Goal: Information Seeking & Learning: Compare options

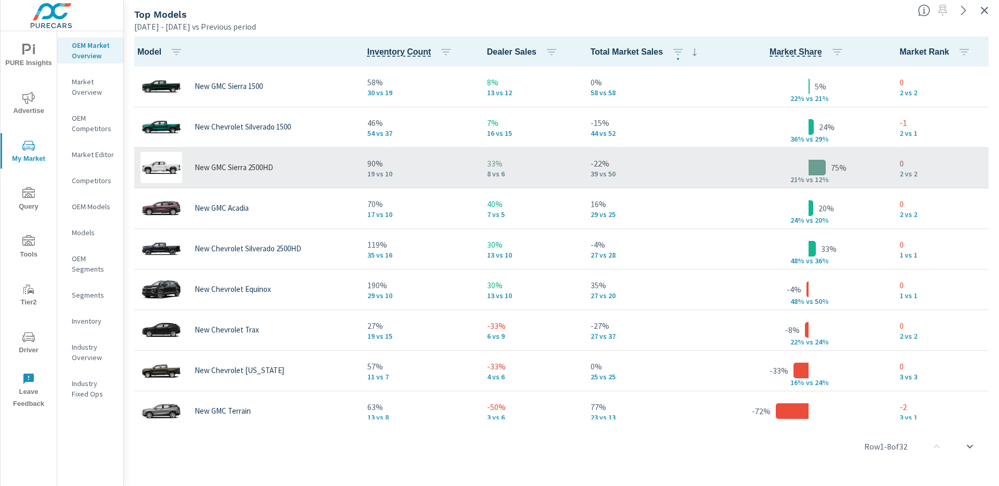
scroll to position [1, 0]
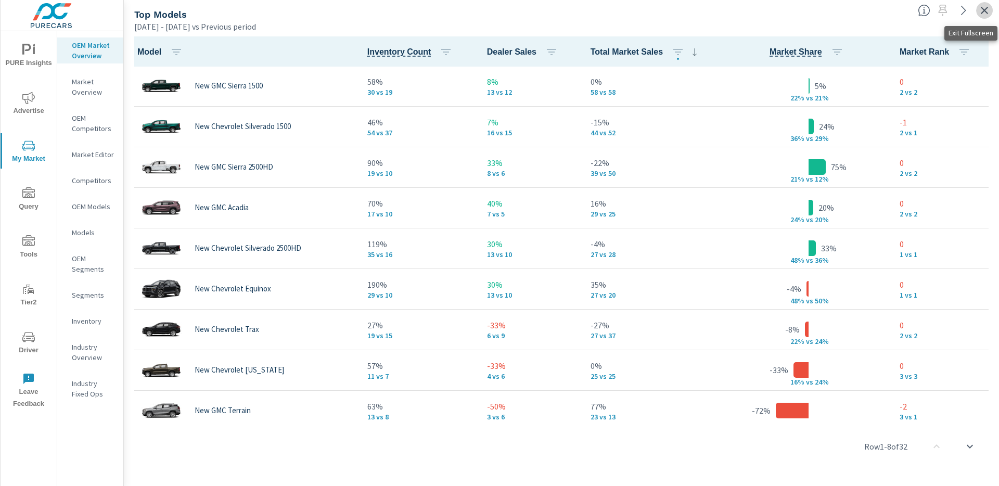
click at [987, 13] on icon "button" at bounding box center [984, 10] width 7 height 7
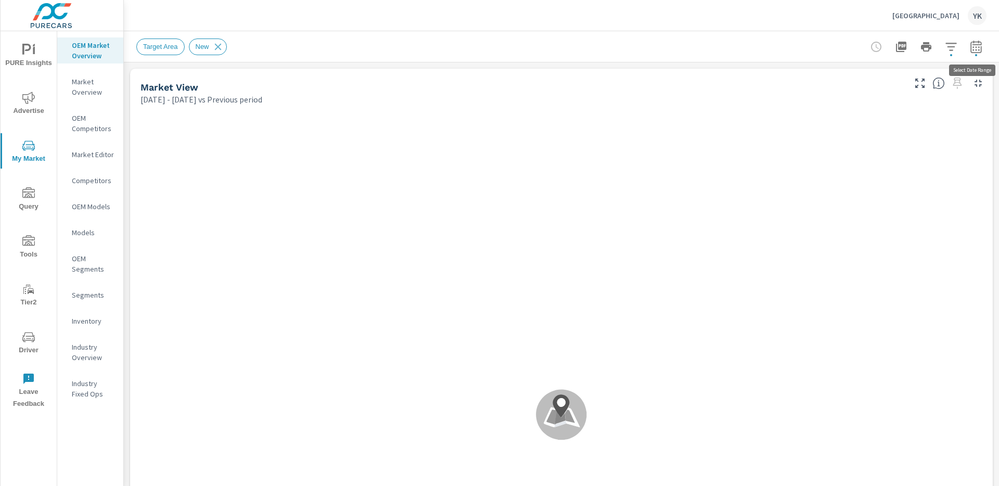
click at [978, 50] on icon "button" at bounding box center [976, 47] width 12 height 12
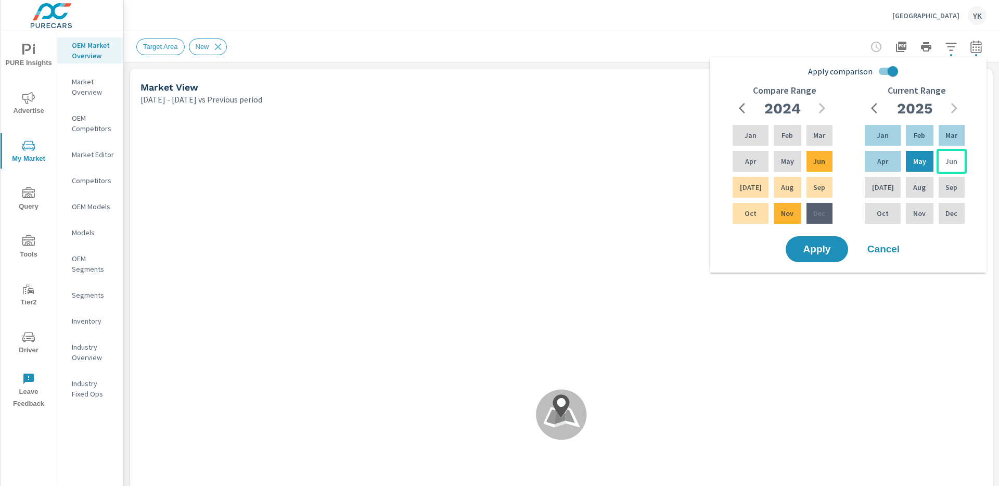
drag, startPoint x: 891, startPoint y: 126, endPoint x: 934, endPoint y: 151, distance: 49.6
click at [891, 127] on div "Jan" at bounding box center [883, 135] width 40 height 25
click at [947, 162] on p "Jun" at bounding box center [952, 161] width 12 height 10
click at [898, 73] on input "Apply comparison" at bounding box center [892, 71] width 59 height 20
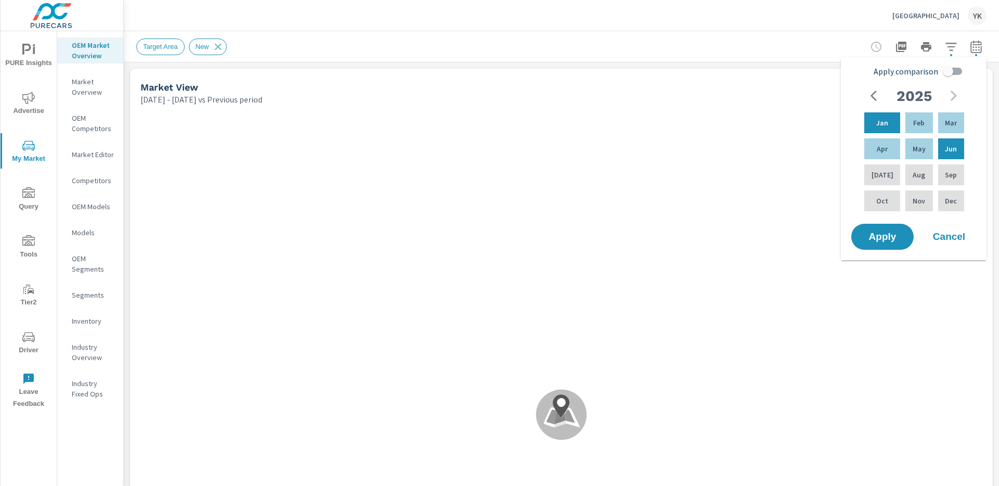
click at [898, 73] on span "Apply comparison" at bounding box center [906, 71] width 65 height 12
click at [919, 73] on input "Apply comparison" at bounding box center [948, 71] width 59 height 20
checkbox input "true"
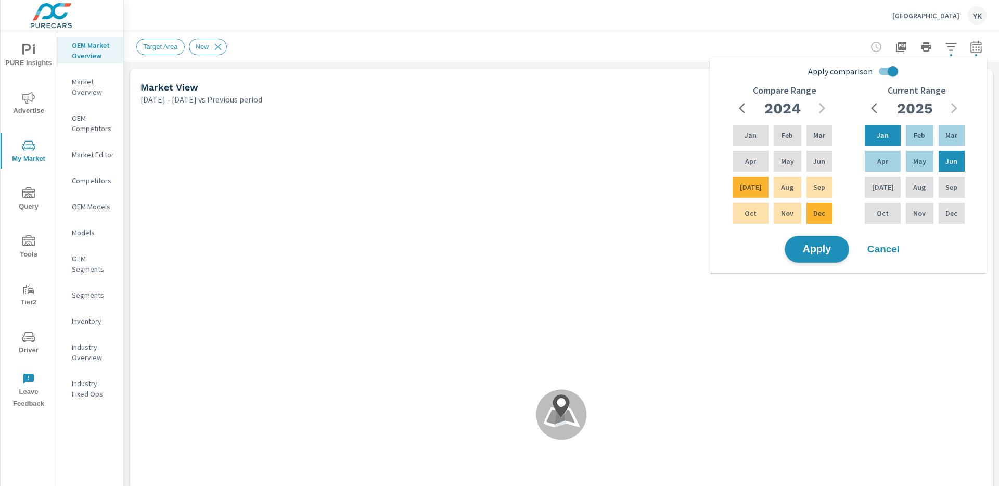
click at [820, 252] on span "Apply" at bounding box center [817, 250] width 43 height 10
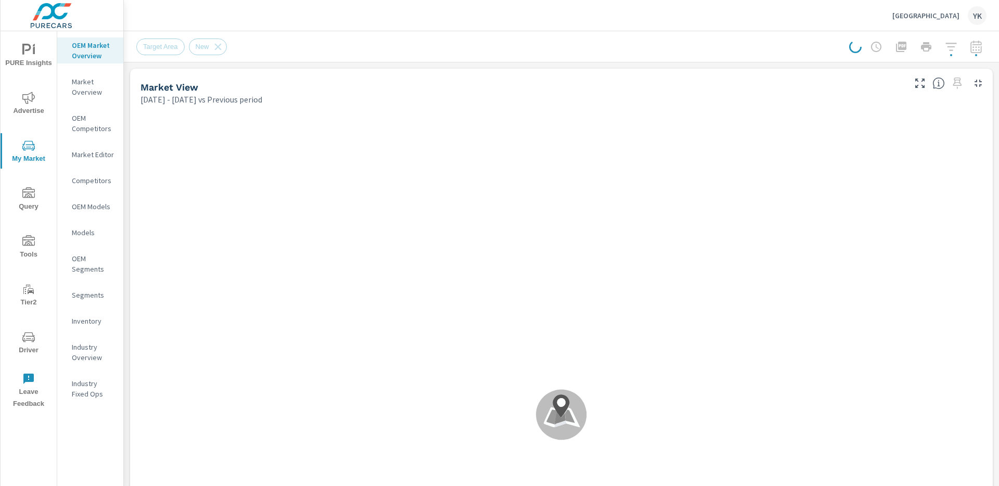
scroll to position [1, 0]
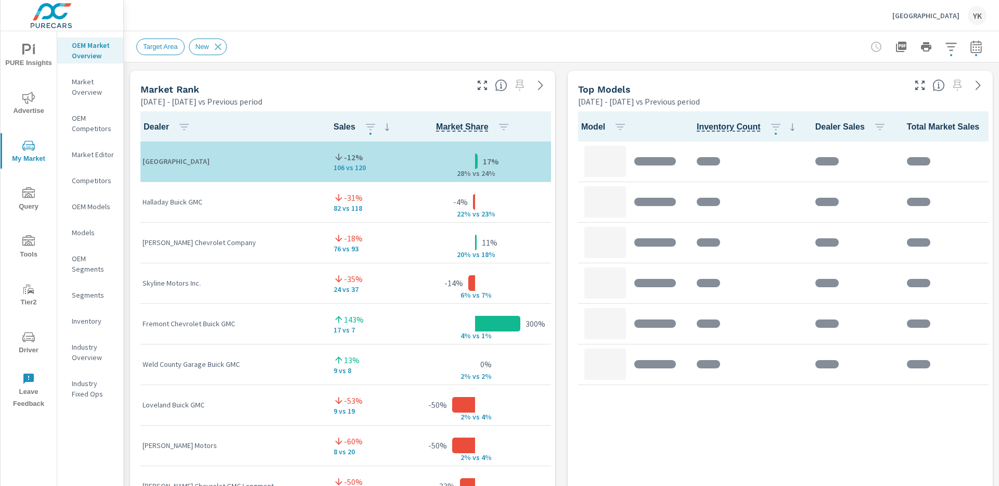
scroll to position [1, 0]
click at [484, 88] on icon "button" at bounding box center [482, 85] width 12 height 12
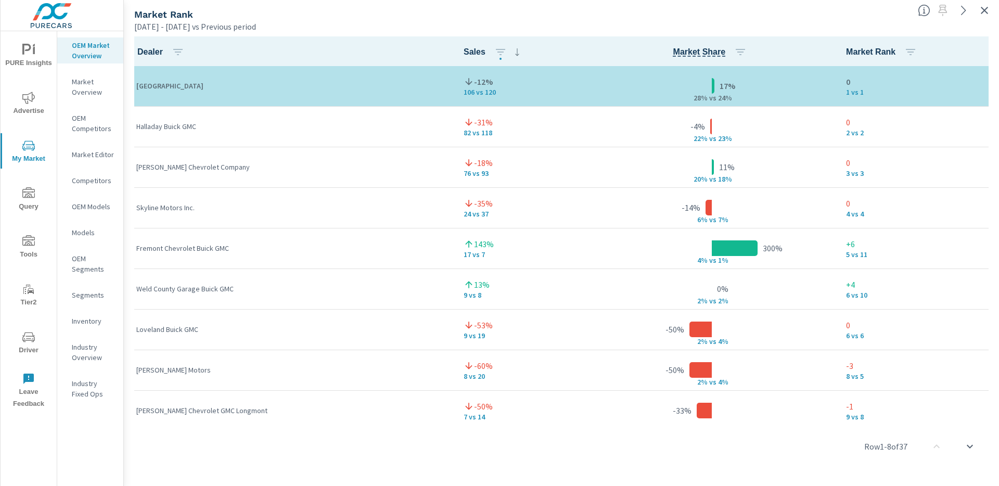
click at [989, 10] on icon "button" at bounding box center [984, 10] width 12 height 12
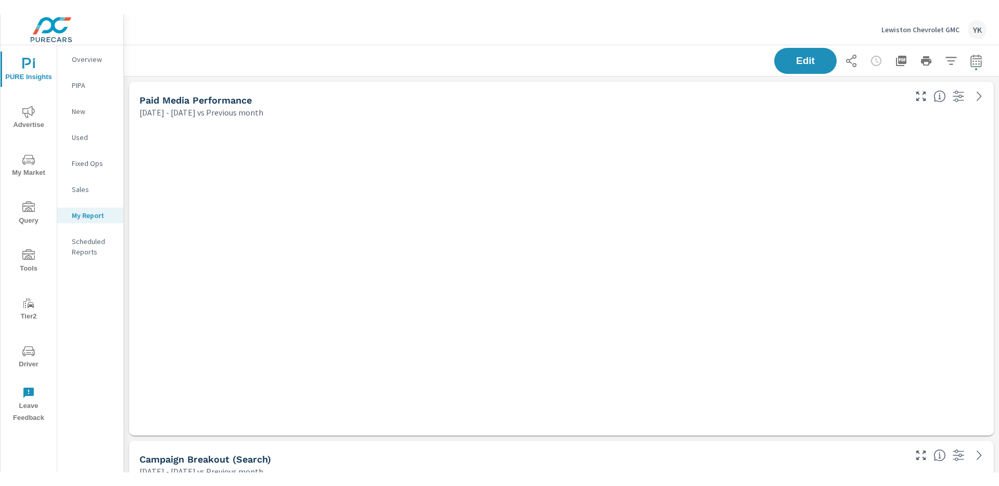
scroll to position [3238, 876]
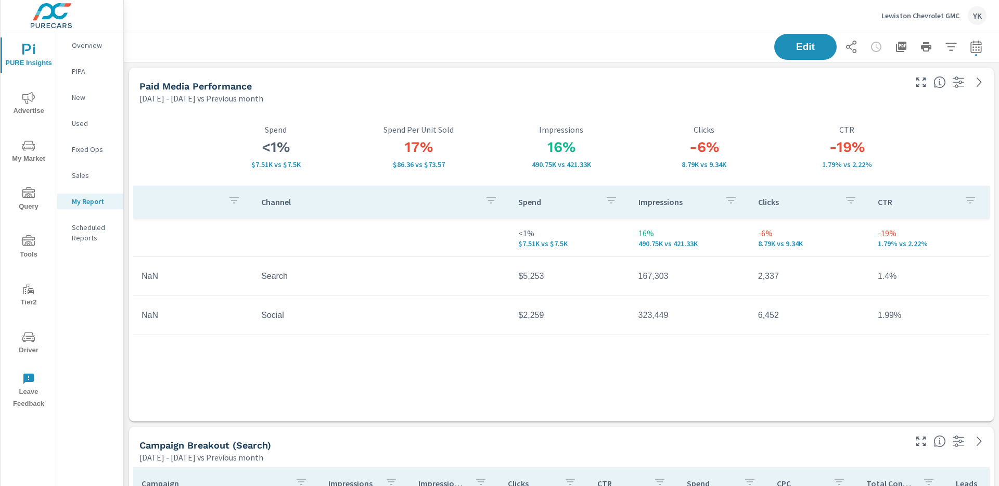
click at [971, 49] on icon "button" at bounding box center [976, 46] width 11 height 12
select select "Previous month"
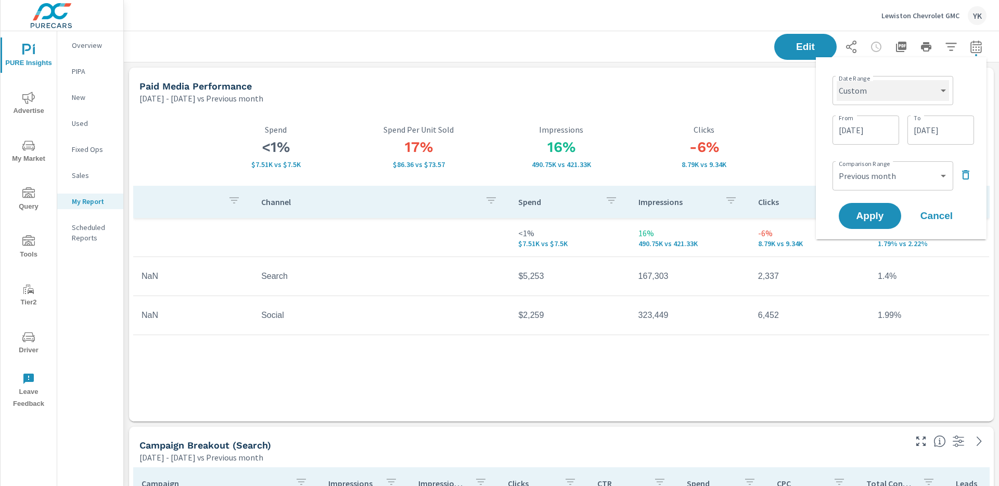
click at [922, 87] on select "Custom Yesterday Last week Last 7 days Last 14 days Last 30 days Last 45 days L…" at bounding box center [893, 90] width 112 height 21
click at [837, 80] on select "Custom Yesterday Last week Last 7 days Last 14 days Last 30 days Last 45 days L…" at bounding box center [893, 90] width 112 height 21
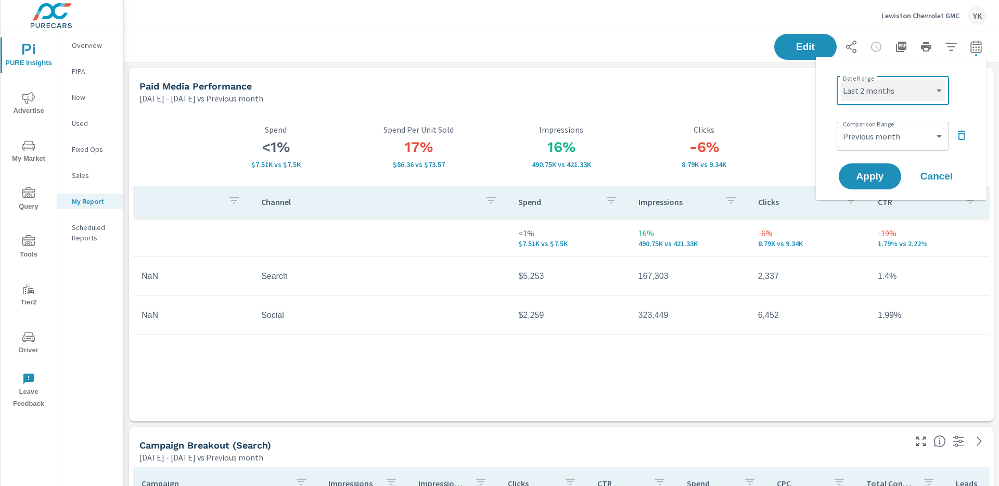
click at [896, 97] on select "Custom Yesterday Last week Last 7 days Last 14 days Last 30 days Last 45 days L…" at bounding box center [893, 90] width 104 height 21
click at [841, 80] on select "Custom Yesterday Last week Last 7 days Last 14 days Last 30 days Last 45 days L…" at bounding box center [893, 90] width 104 height 21
select select "Last month"
click at [865, 169] on button "Apply" at bounding box center [870, 176] width 65 height 27
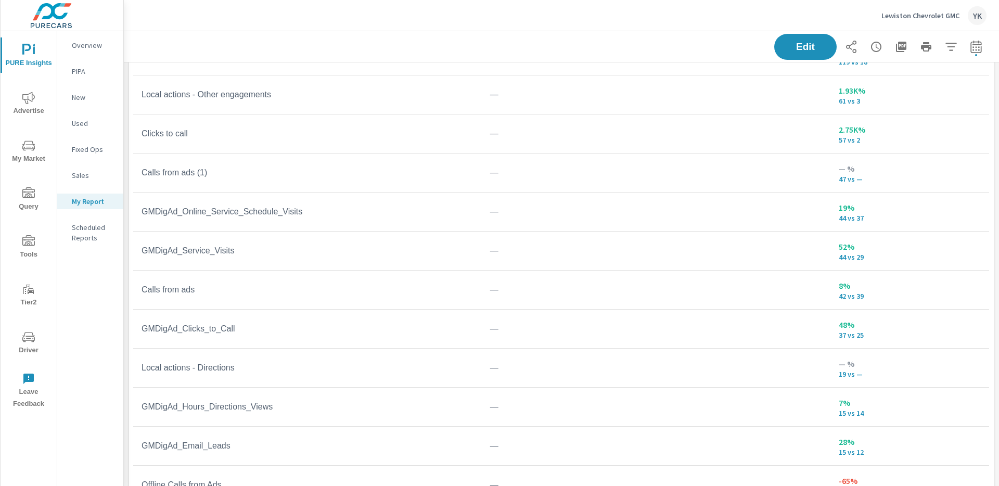
scroll to position [1840, 0]
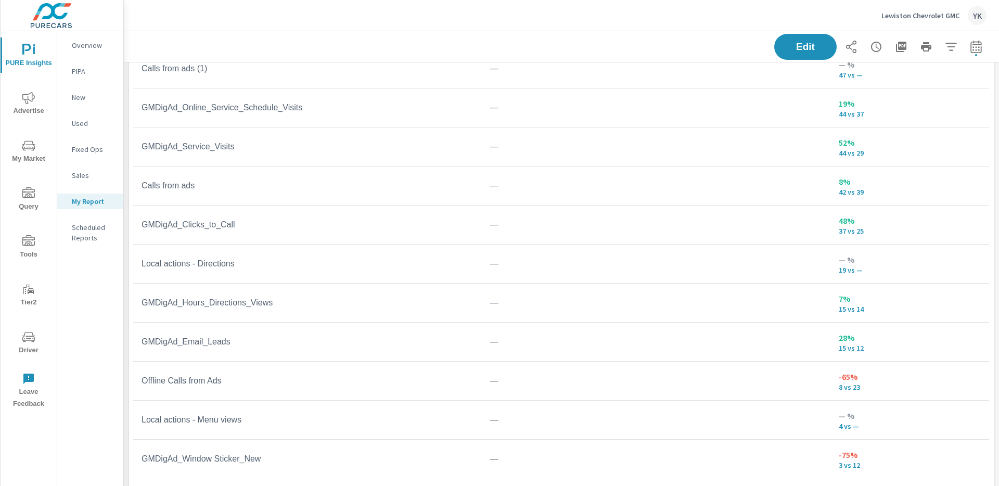
click at [850, 45] on icon "button" at bounding box center [851, 47] width 10 height 12
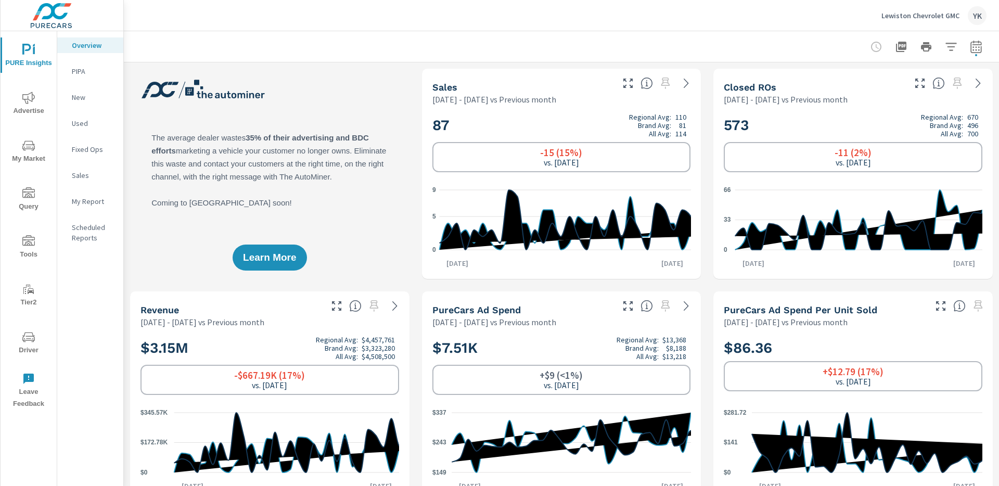
click at [972, 49] on icon "button" at bounding box center [976, 47] width 12 height 12
select select "Previous month"
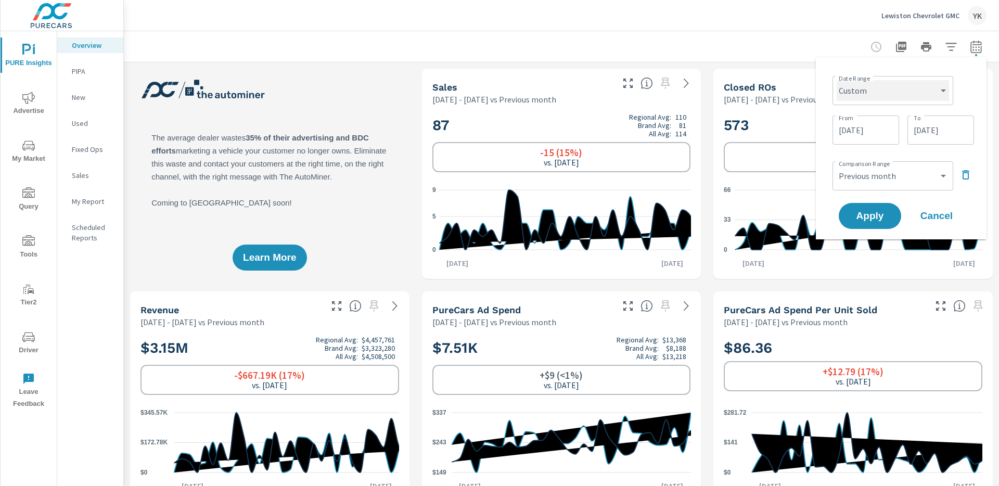
click at [926, 81] on select "Custom Yesterday Last week Last 7 days Last 14 days Last 30 days Last 45 days L…" at bounding box center [893, 90] width 112 height 21
click at [837, 80] on select "Custom Yesterday Last week Last 7 days Last 14 days Last 30 days Last 45 days L…" at bounding box center [893, 90] width 112 height 21
select select "Last month"
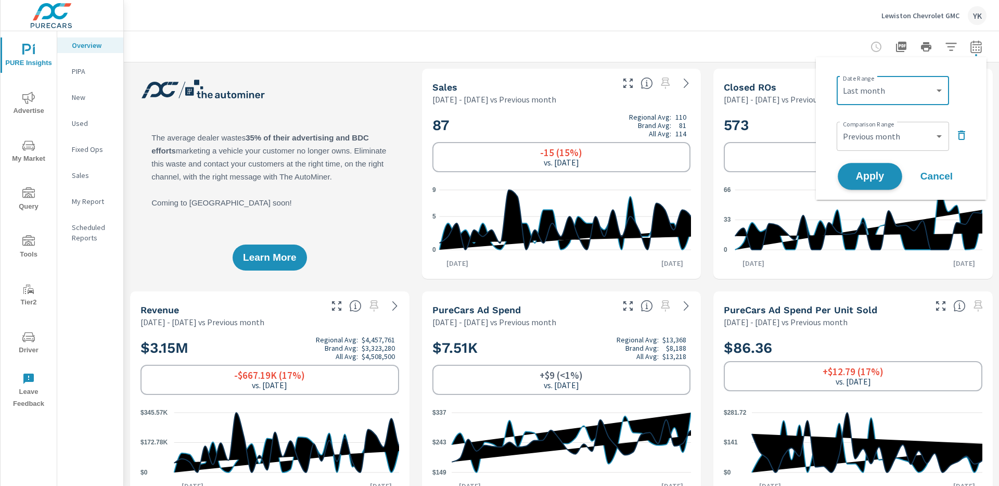
scroll to position [1, 0]
click at [869, 169] on button "Apply" at bounding box center [870, 176] width 65 height 27
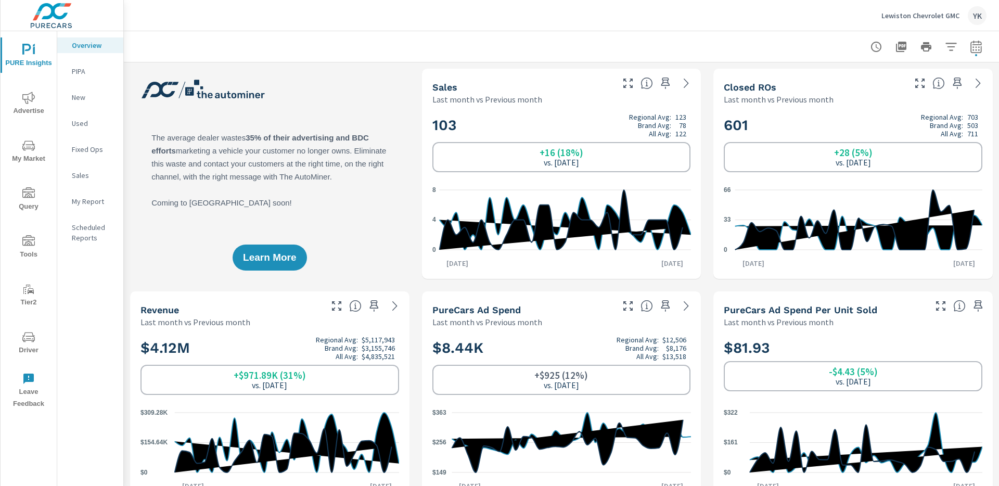
scroll to position [1, 0]
click at [32, 117] on button "Advertise" at bounding box center [29, 102] width 56 height 35
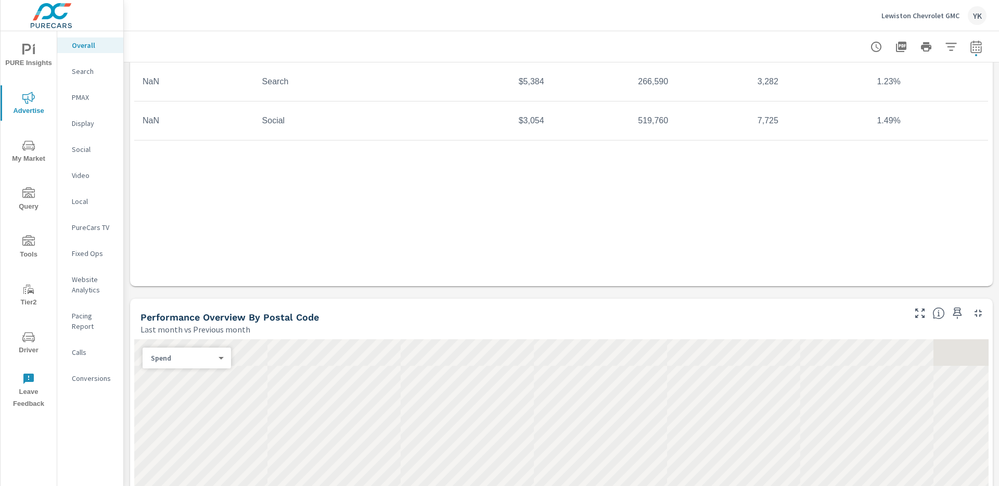
scroll to position [532, 0]
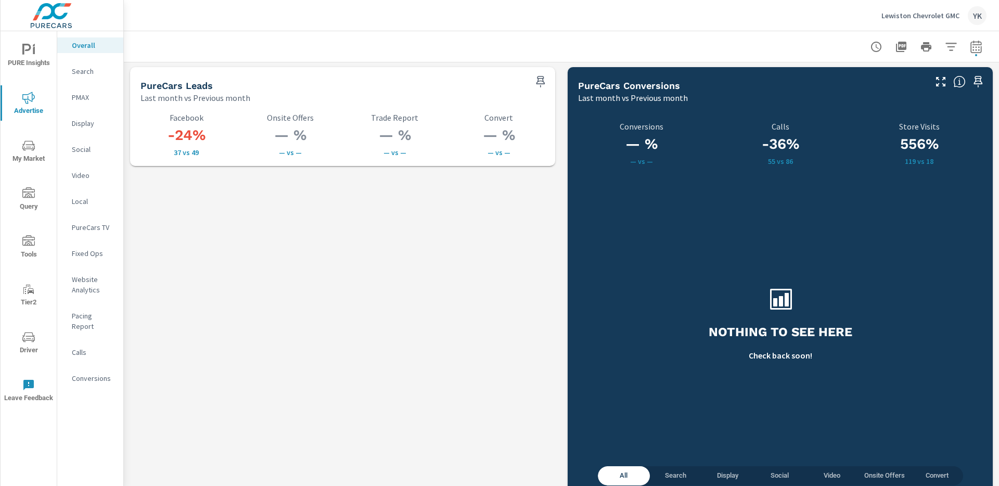
scroll to position [1449, 0]
click at [17, 70] on button "PURE Insights" at bounding box center [29, 54] width 56 height 35
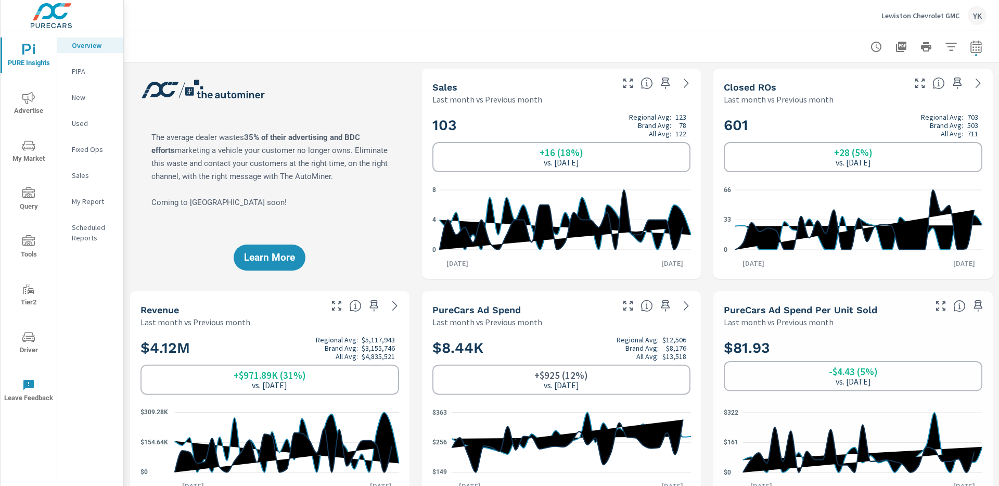
scroll to position [1, 0]
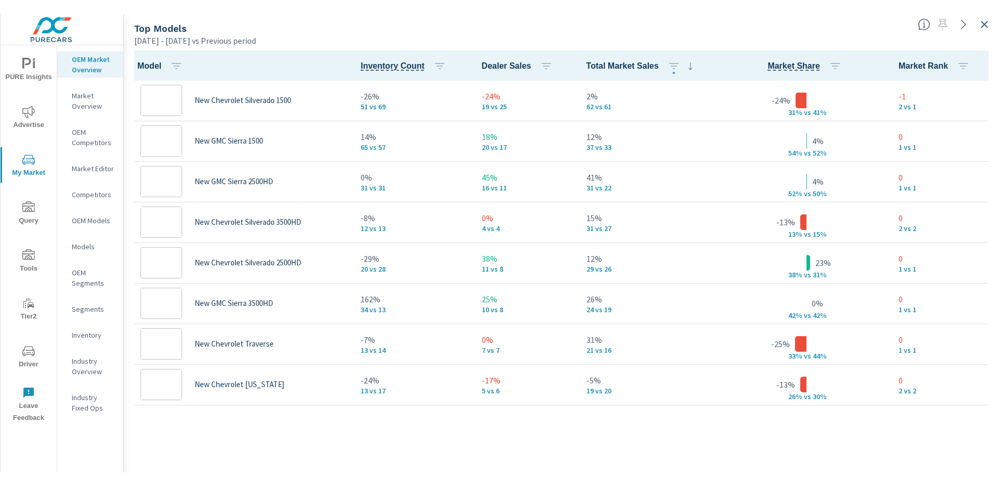
scroll to position [528, 0]
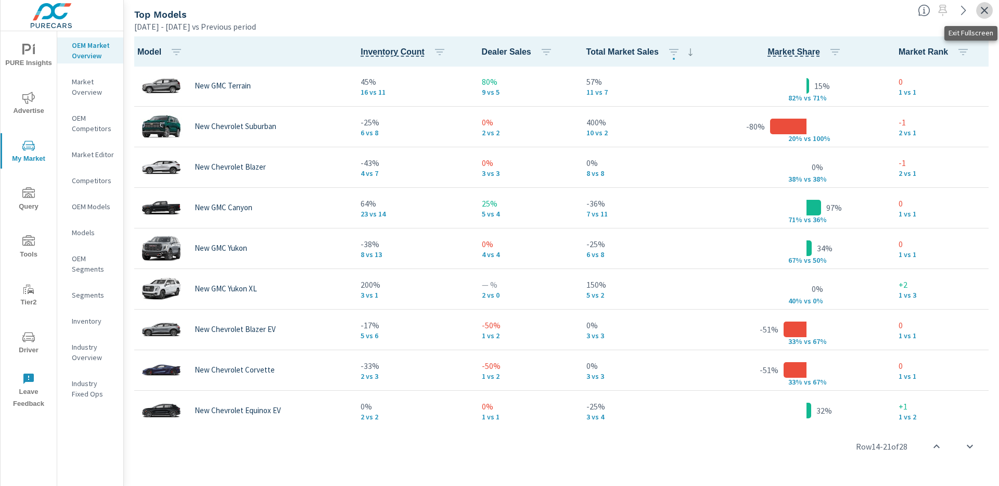
click at [980, 16] on icon "button" at bounding box center [984, 10] width 12 height 12
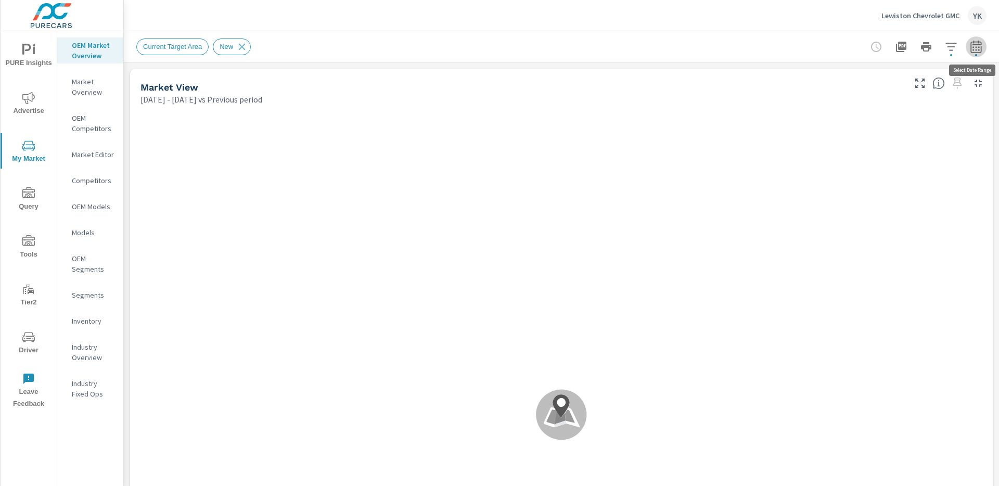
click at [972, 52] on icon "button" at bounding box center [976, 46] width 11 height 12
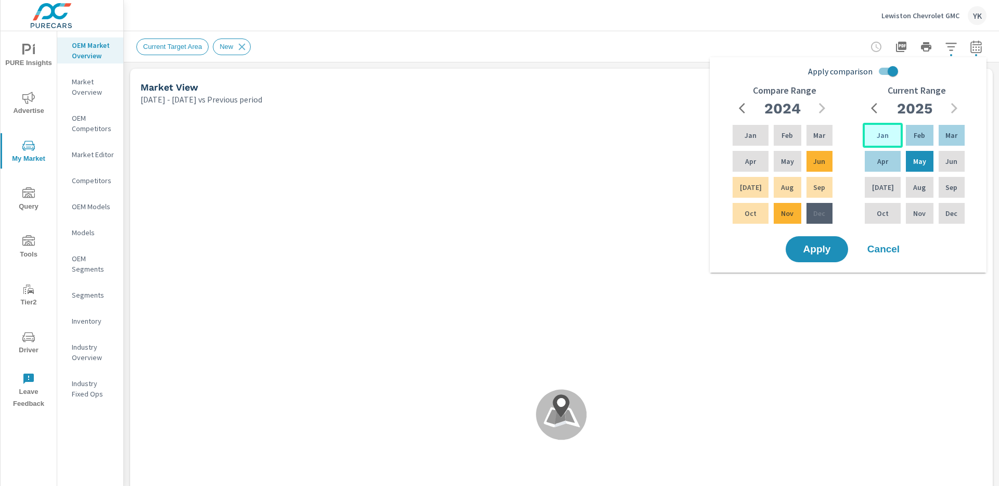
click at [881, 136] on p "Jan" at bounding box center [883, 135] width 12 height 10
click at [939, 164] on div "Jun" at bounding box center [952, 161] width 30 height 25
click at [893, 76] on input "Apply comparison" at bounding box center [892, 71] width 59 height 20
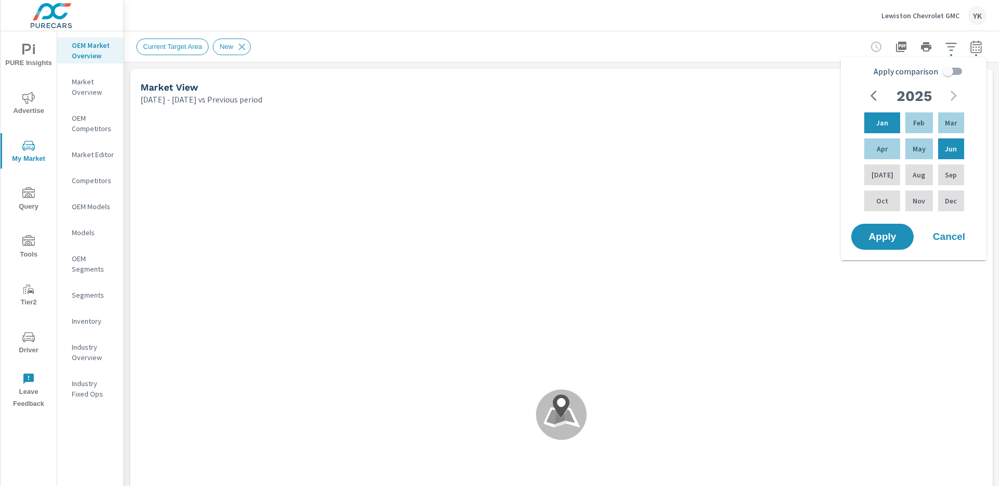
click at [893, 76] on span "Apply comparison" at bounding box center [906, 71] width 65 height 12
click at [919, 76] on input "Apply comparison" at bounding box center [948, 71] width 59 height 20
checkbox input "true"
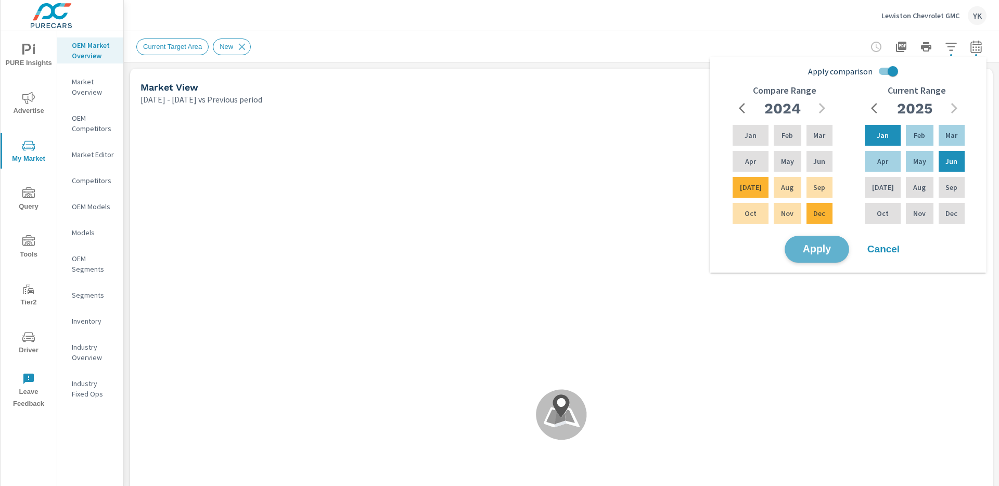
click at [801, 251] on span "Apply" at bounding box center [817, 250] width 43 height 10
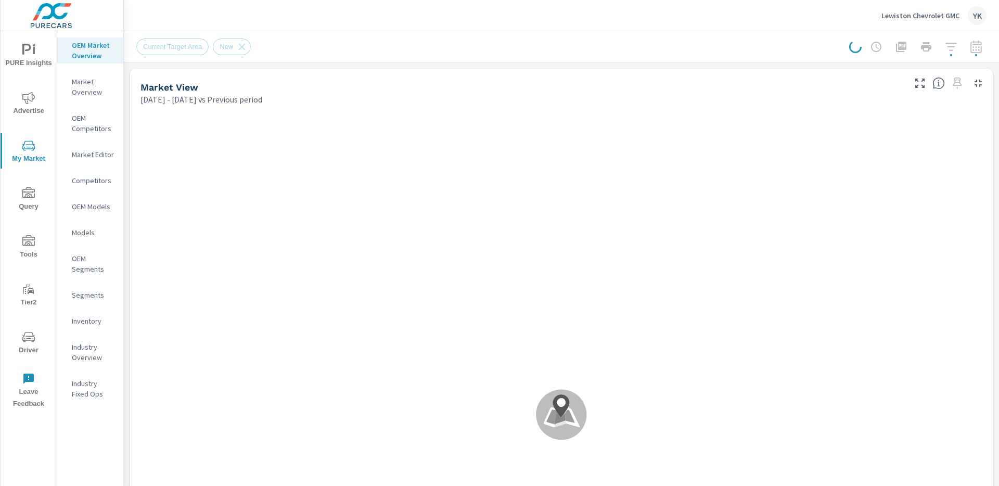
scroll to position [1, 0]
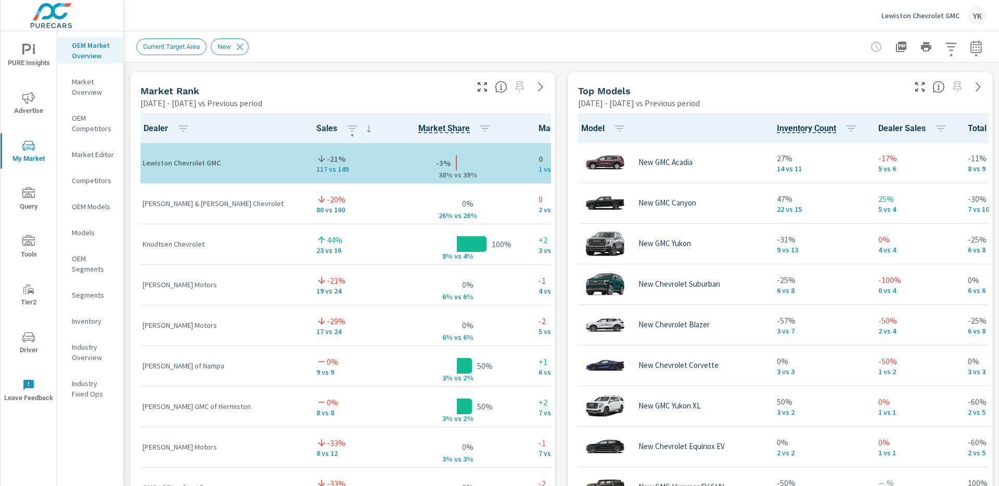
scroll to position [664, 0]
click at [484, 96] on button "button" at bounding box center [482, 88] width 17 height 17
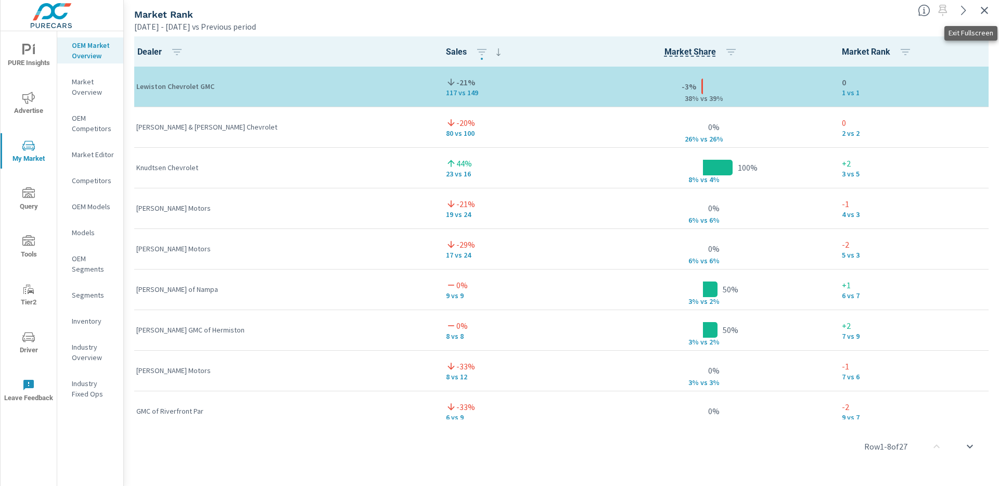
click at [985, 12] on icon "button" at bounding box center [984, 10] width 12 height 12
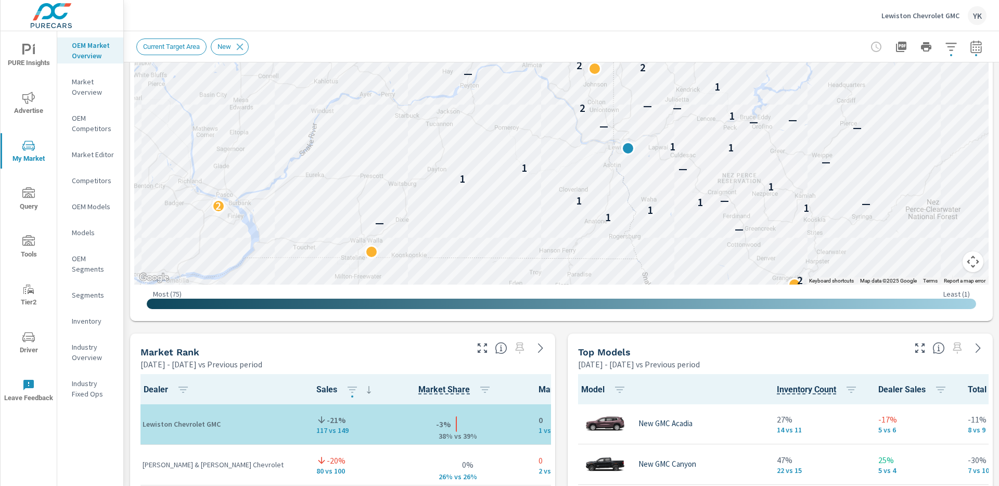
scroll to position [603, 0]
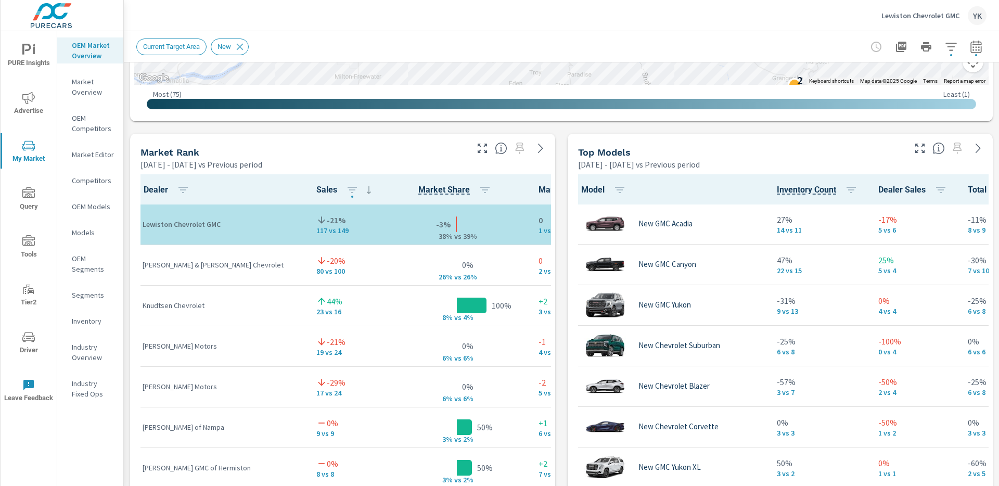
click at [920, 151] on icon "button" at bounding box center [920, 148] width 12 height 12
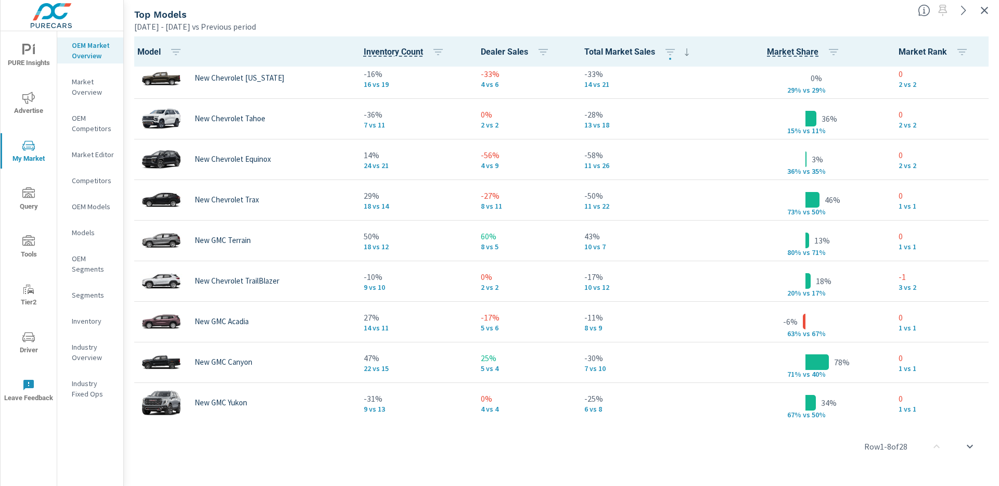
scroll to position [304, 0]
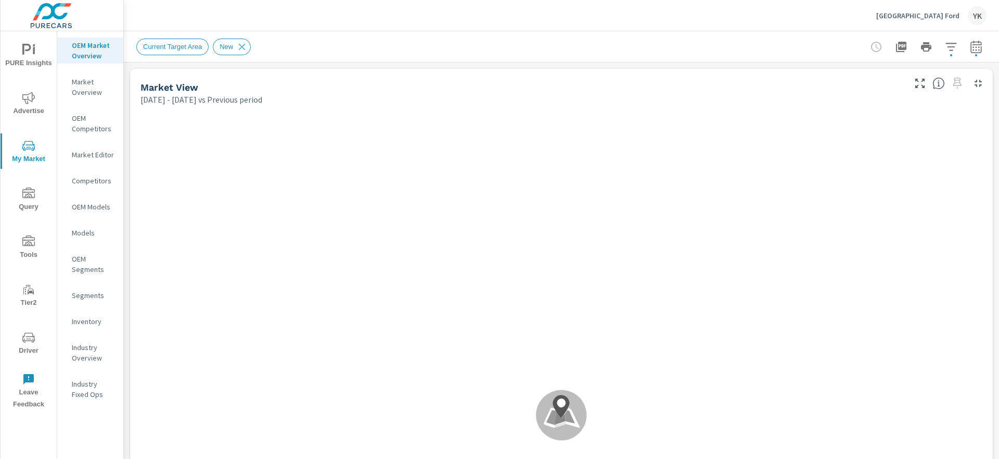
scroll to position [1, 0]
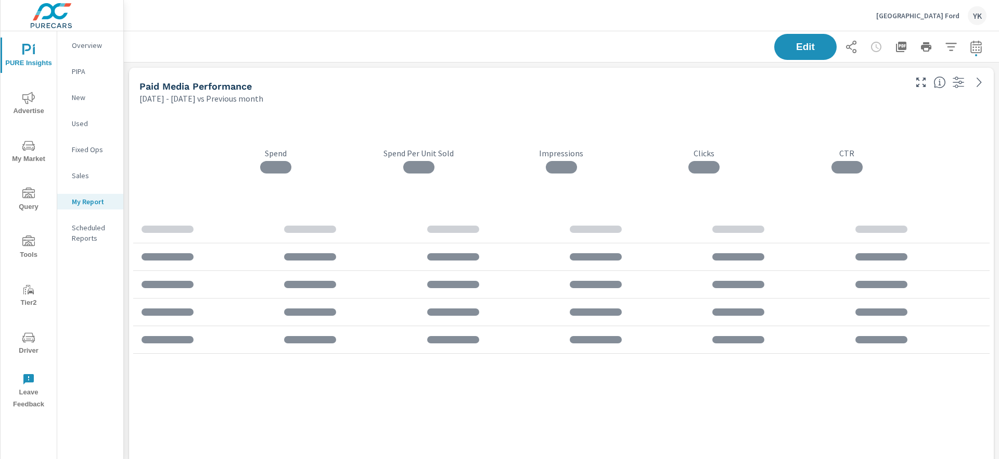
scroll to position [312, 0]
